Goal: Information Seeking & Learning: Learn about a topic

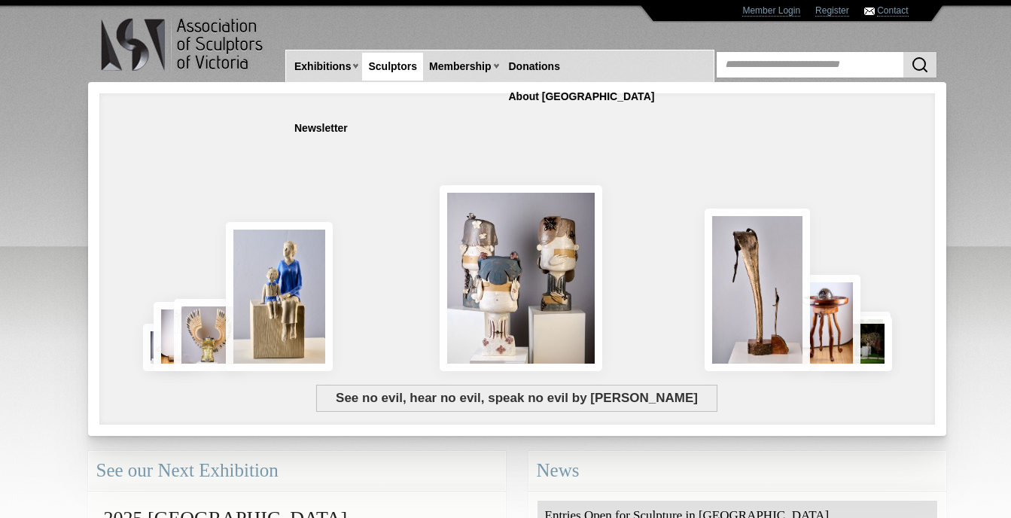
click at [400, 65] on link "Sculptors" at bounding box center [392, 67] width 61 height 28
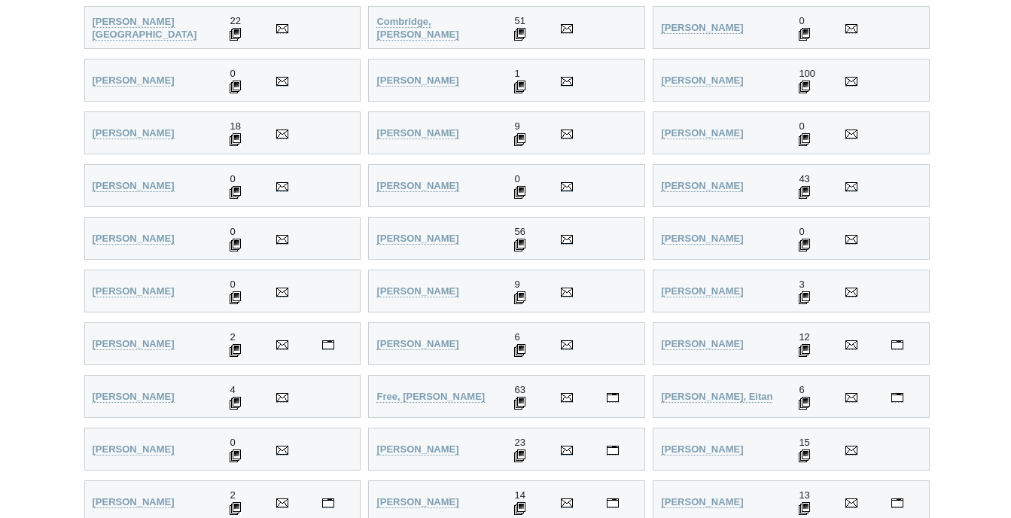
scroll to position [1129, 0]
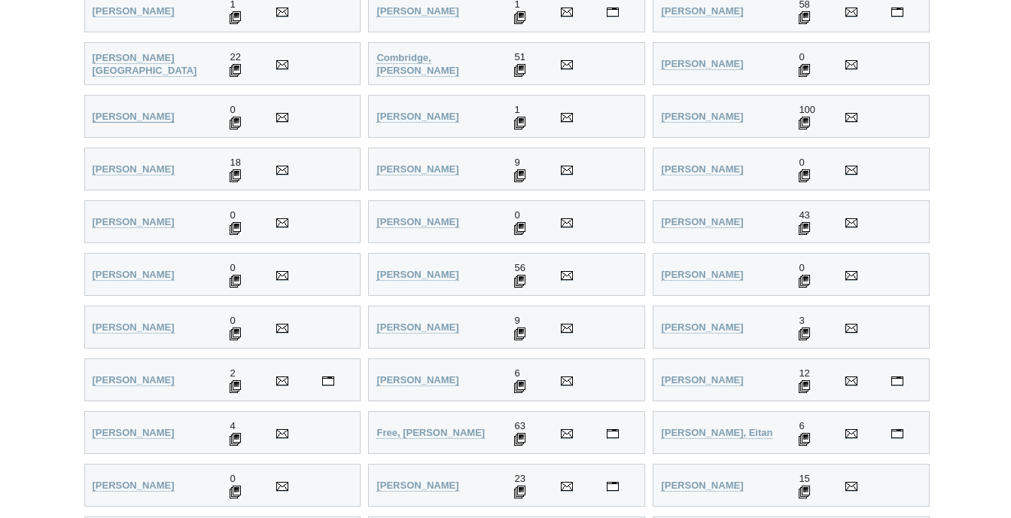
click at [117, 115] on strong "Cooper, Daryl" at bounding box center [134, 116] width 82 height 11
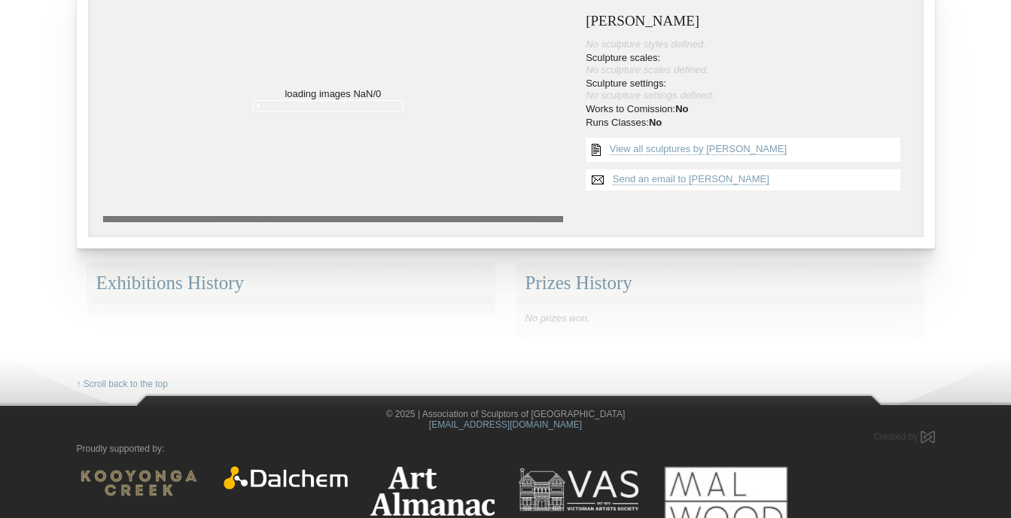
scroll to position [220, 0]
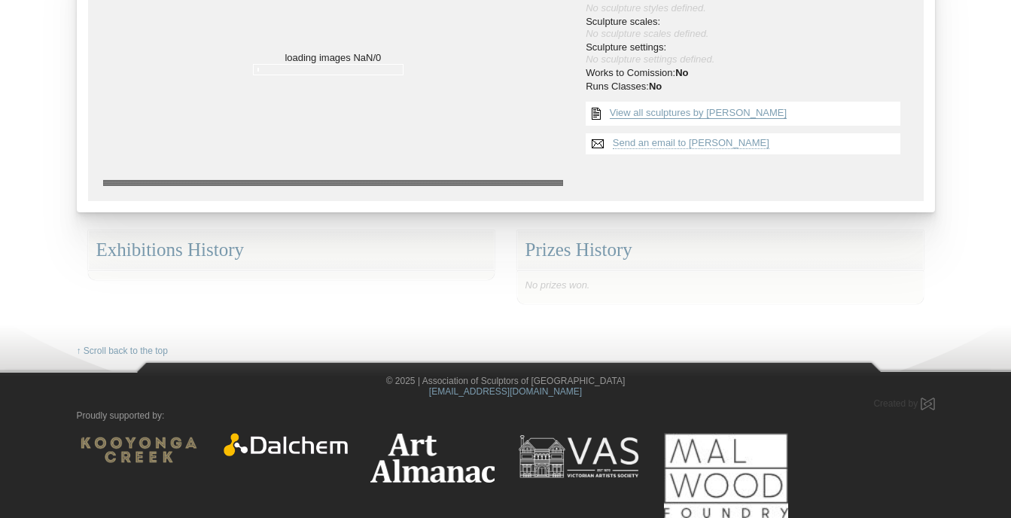
click at [669, 111] on link "View all sculptures by [PERSON_NAME]" at bounding box center [698, 113] width 177 height 12
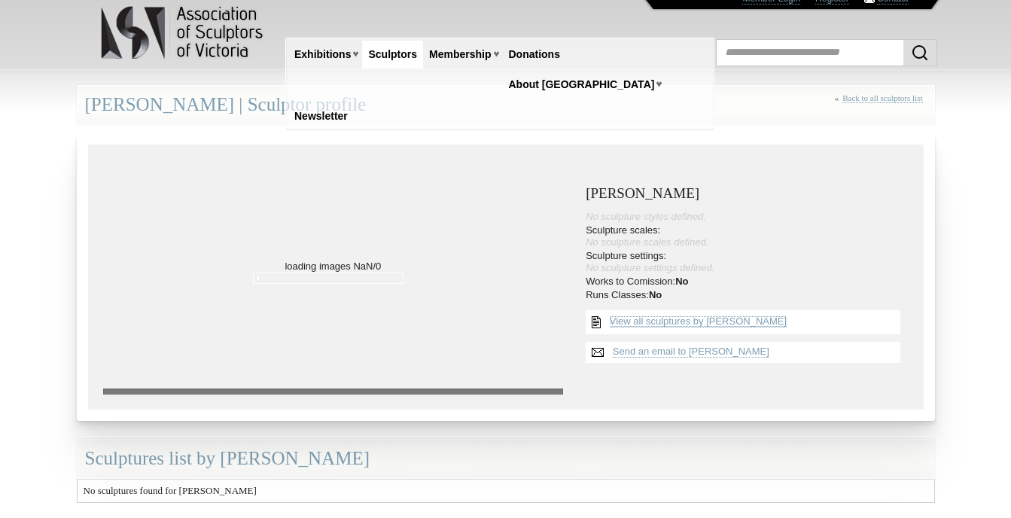
scroll to position [0, 0]
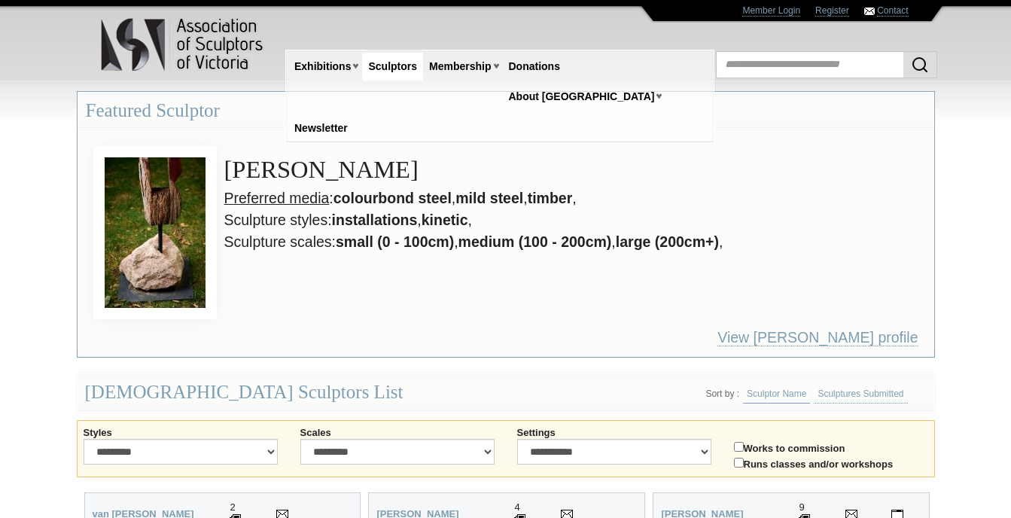
scroll to position [1187, 0]
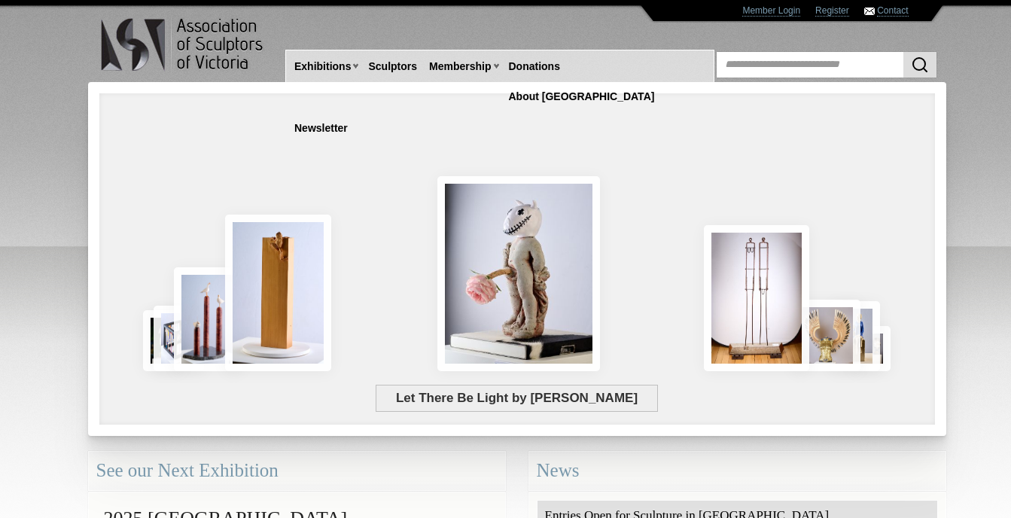
click at [526, 282] on div "Let There Be Light by [PERSON_NAME]" at bounding box center [437, 316] width 652 height 136
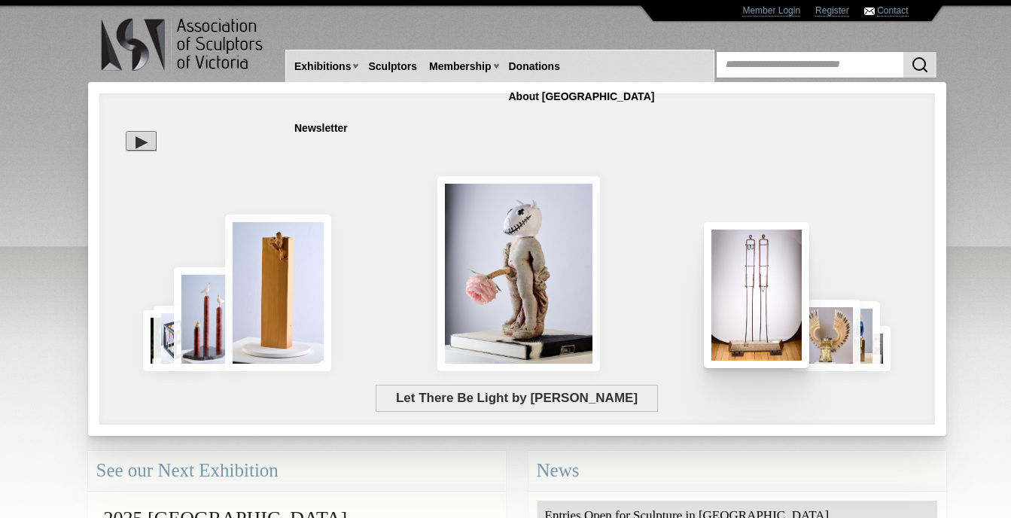
click at [765, 292] on img at bounding box center [757, 295] width 106 height 146
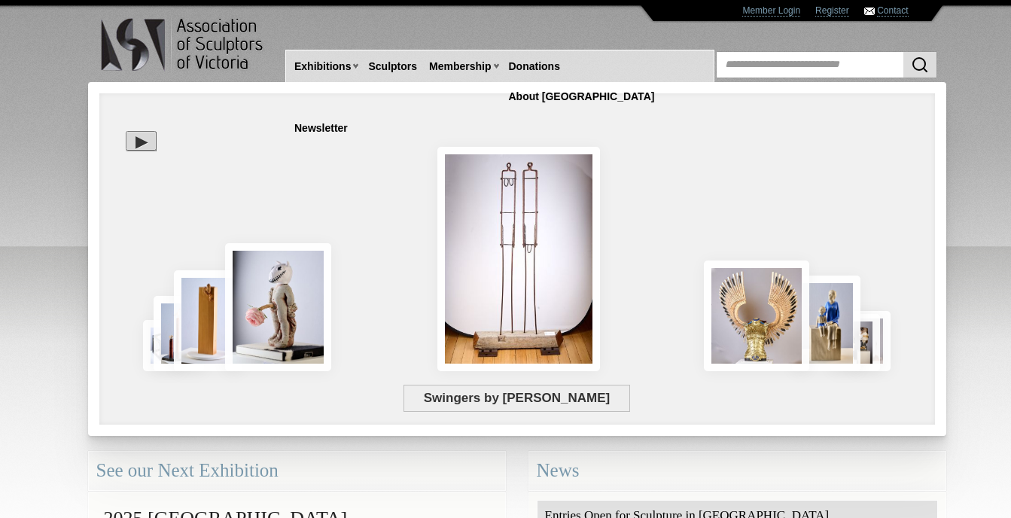
click at [775, 328] on div "Swingers by [PERSON_NAME]" at bounding box center [517, 355] width 813 height 56
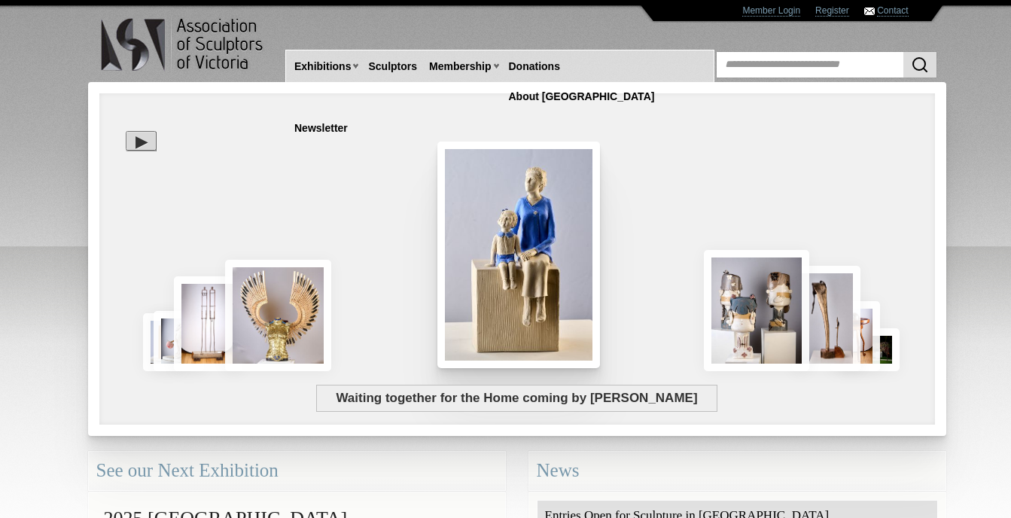
click at [520, 237] on img at bounding box center [518, 254] width 163 height 227
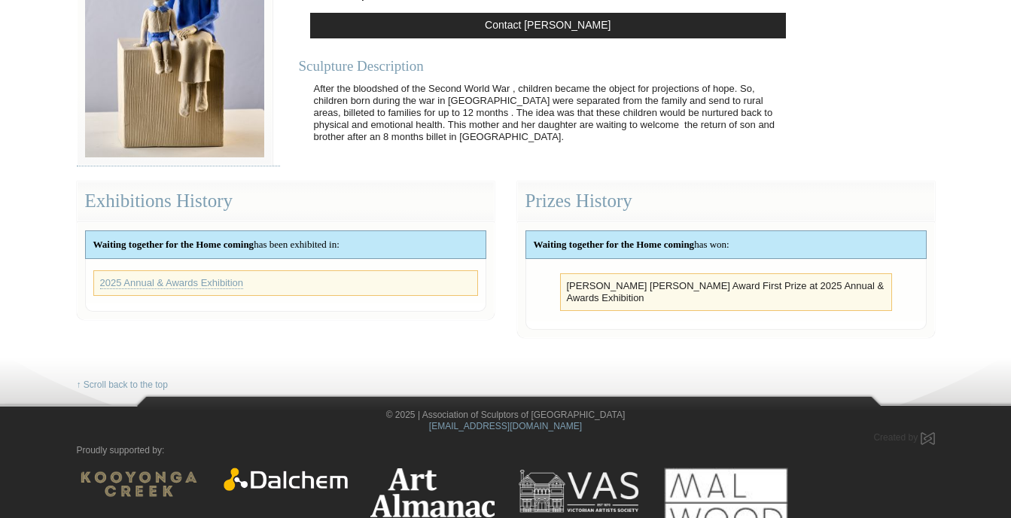
scroll to position [296, 0]
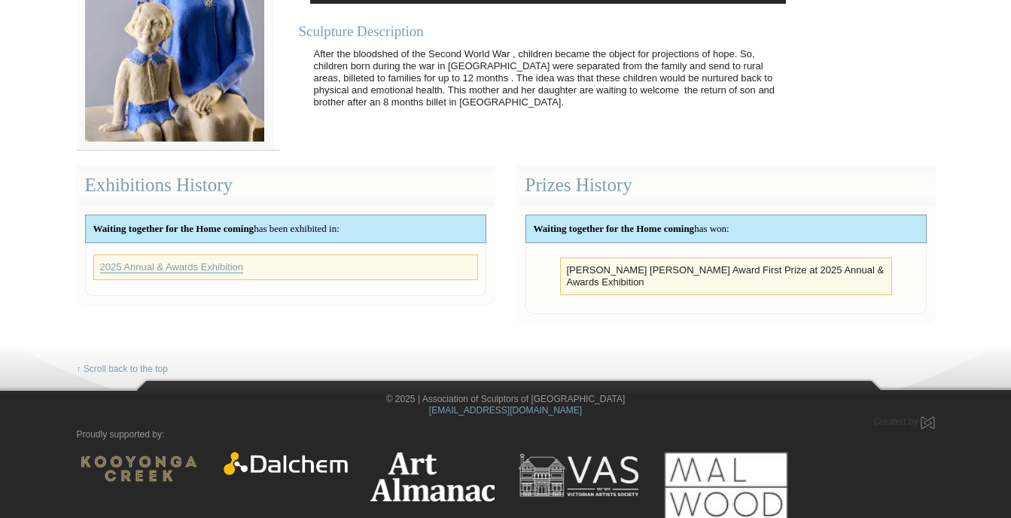
click at [187, 268] on link "2025 Annual & Awards Exhibition" at bounding box center [172, 267] width 144 height 12
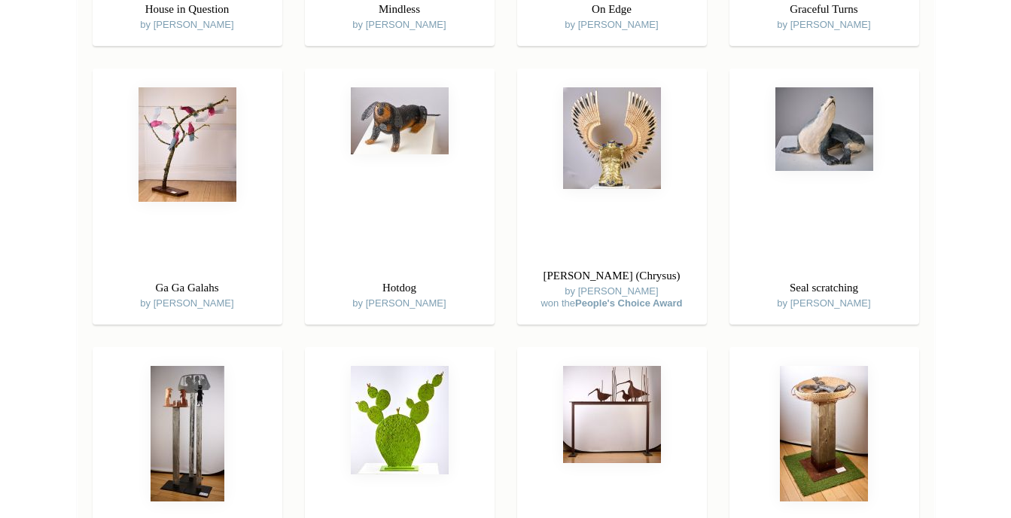
scroll to position [1279, 0]
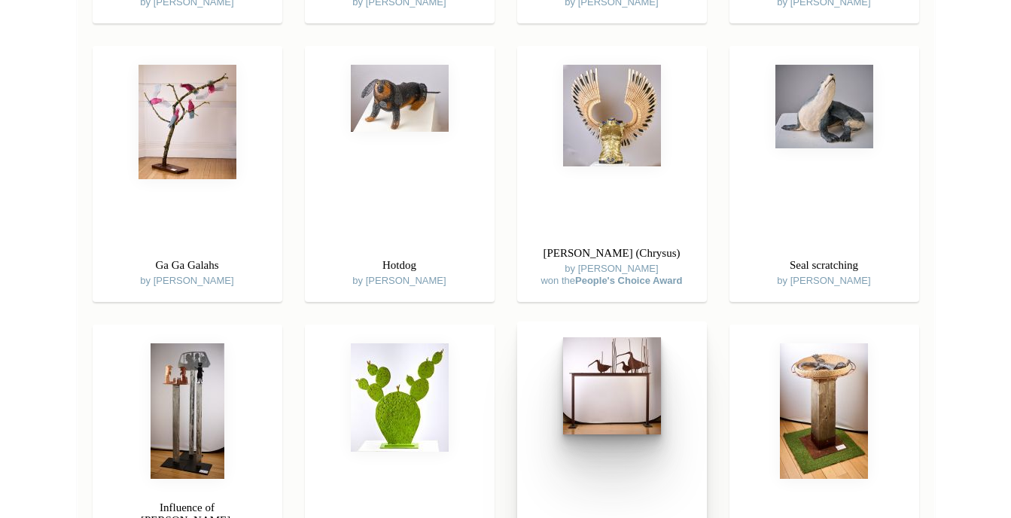
click at [638, 361] on img at bounding box center [612, 385] width 98 height 97
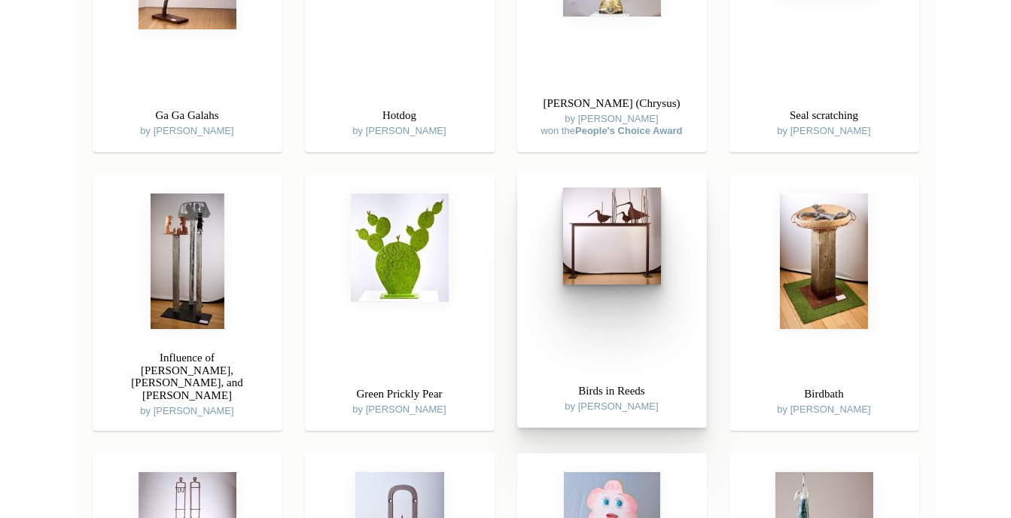
scroll to position [1430, 0]
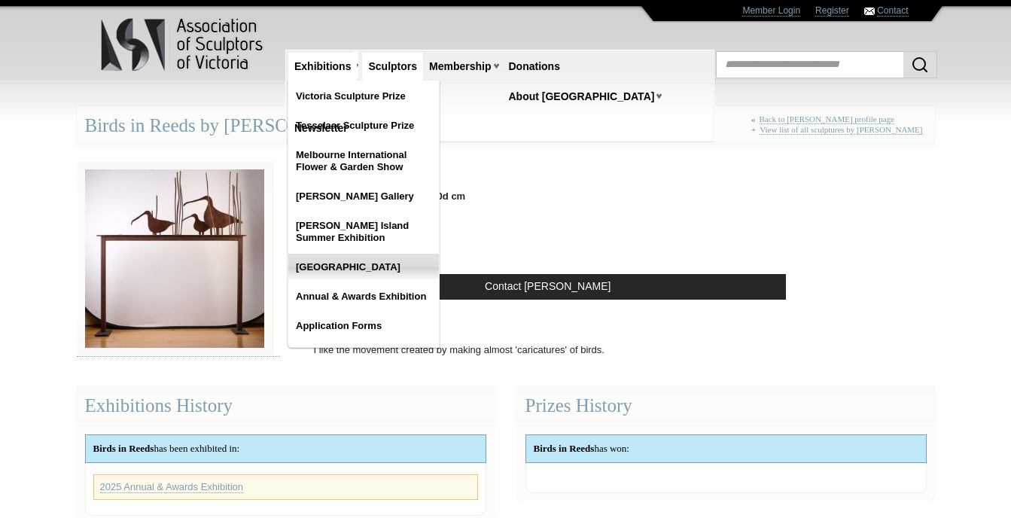
click at [366, 267] on link "[GEOGRAPHIC_DATA]" at bounding box center [363, 267] width 151 height 27
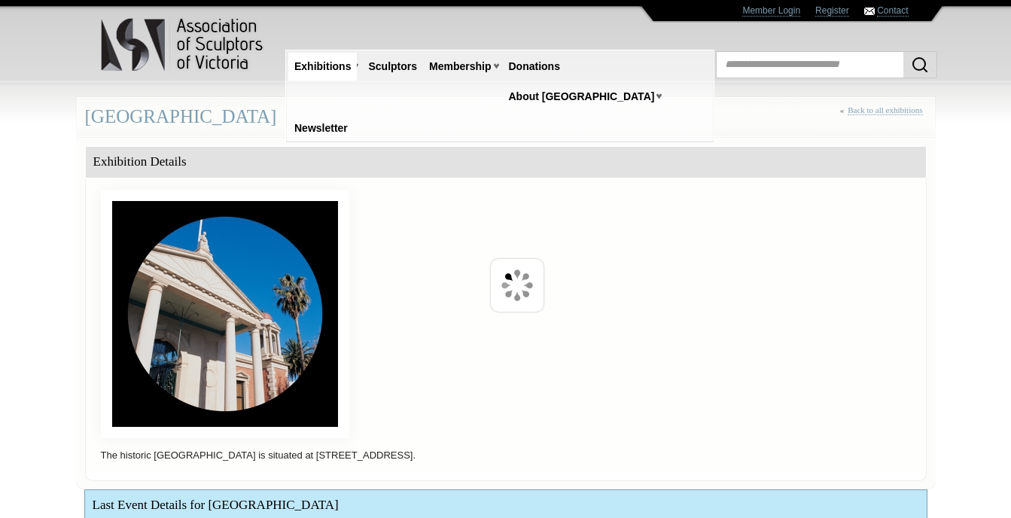
scroll to position [355, 0]
